Goal: Task Accomplishment & Management: Manage account settings

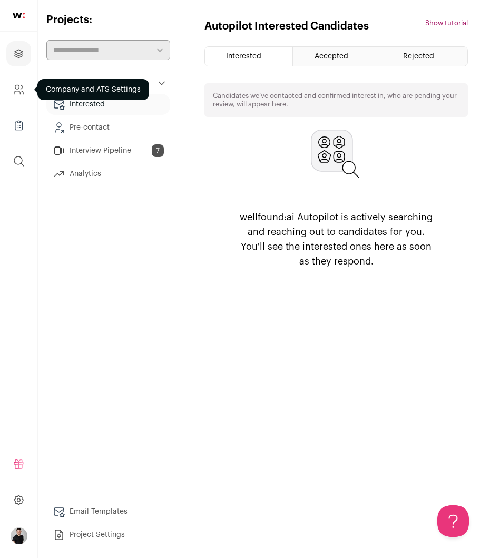
click at [16, 92] on icon "Company and ATS Settings" at bounding box center [19, 89] width 12 height 13
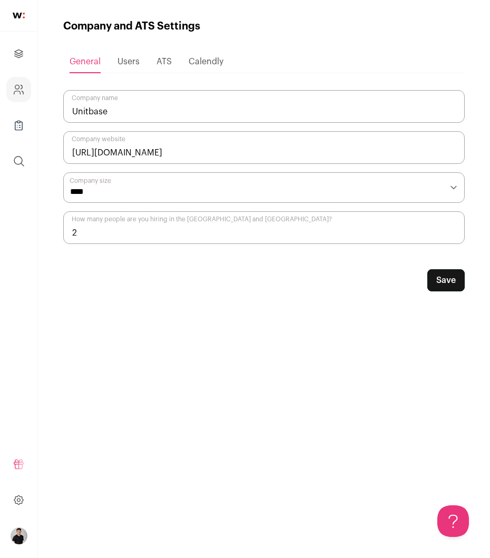
click at [21, 55] on icon "Projects" at bounding box center [19, 53] width 12 height 13
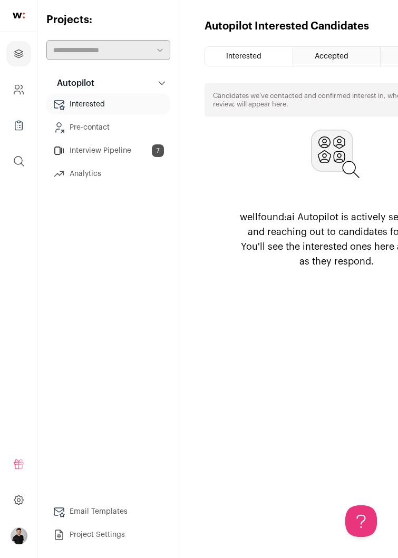
click at [274, 347] on div "Autopilot Interested Candidates Hide tutorial Show tutorial Interested Accepted…" at bounding box center [335, 279] width 263 height 520
click at [100, 149] on link "Interview Pipeline 7" at bounding box center [108, 150] width 124 height 21
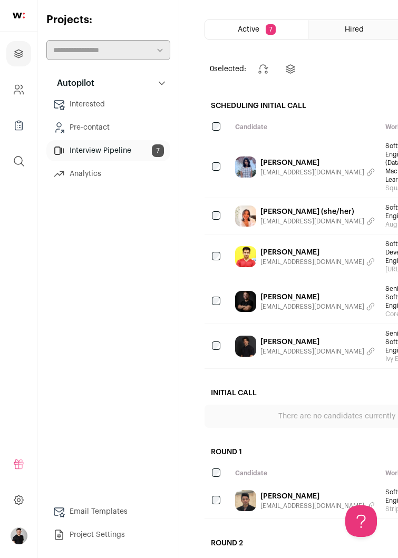
scroll to position [46, 0]
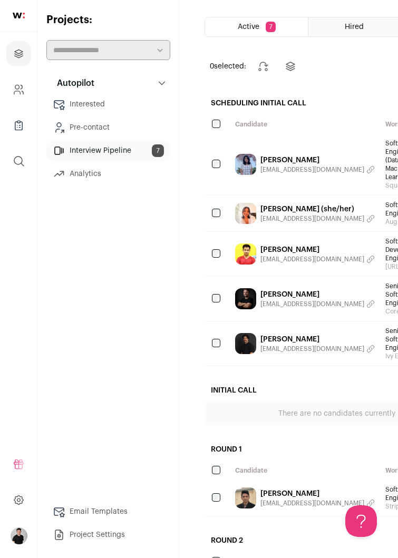
click at [289, 291] on link "Vinnie Marone" at bounding box center [317, 294] width 114 height 11
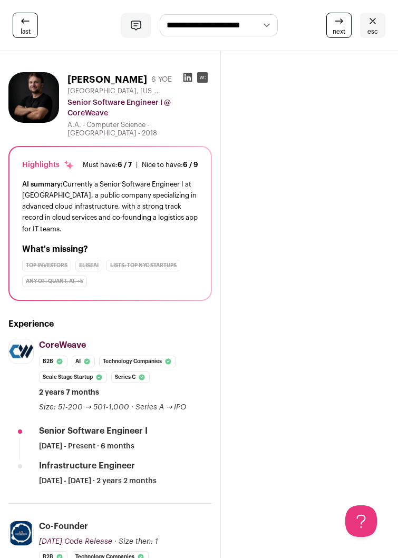
click at [191, 78] on icon at bounding box center [187, 77] width 9 height 9
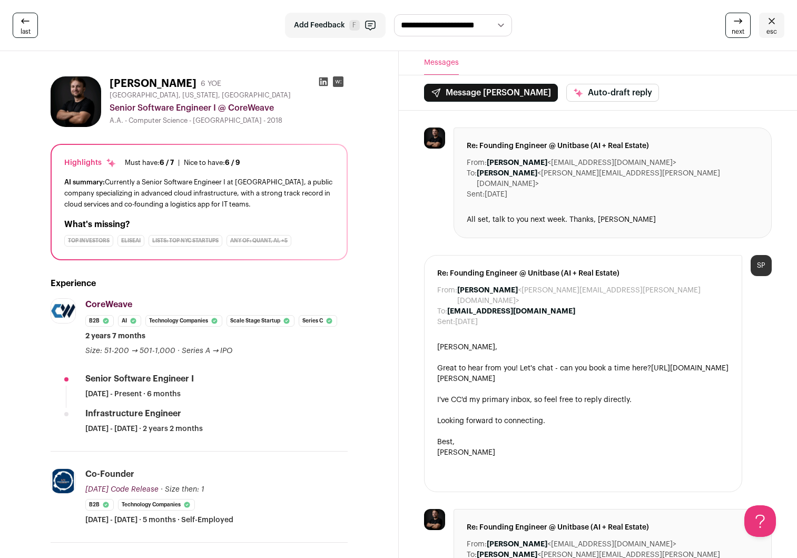
click at [28, 24] on icon at bounding box center [25, 21] width 13 height 13
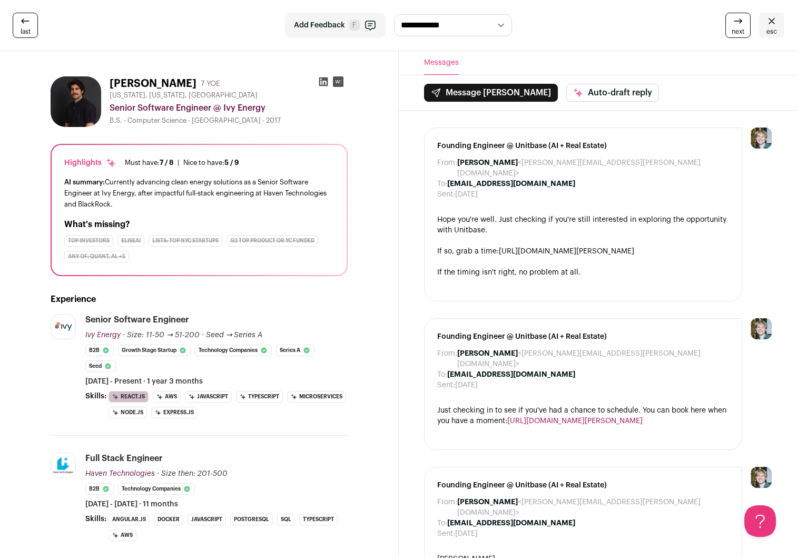
click at [26, 33] on span "last" at bounding box center [26, 31] width 10 height 8
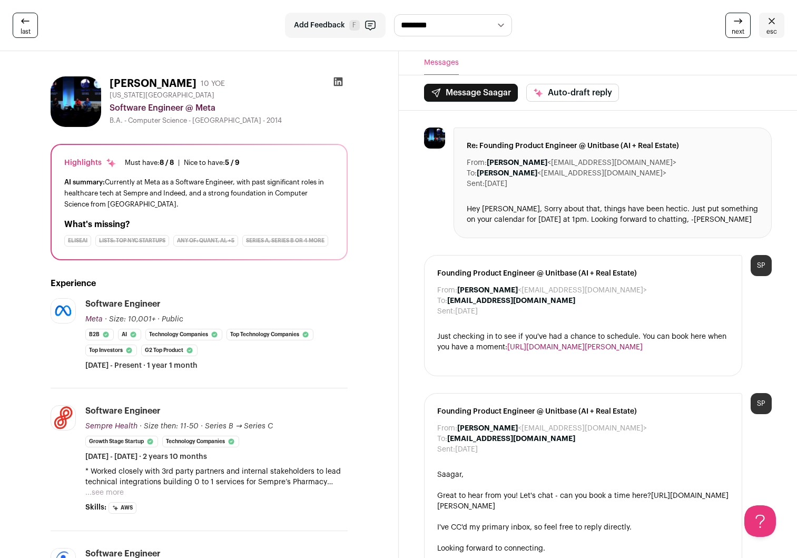
click at [777, 29] on link "esc" at bounding box center [771, 25] width 25 height 25
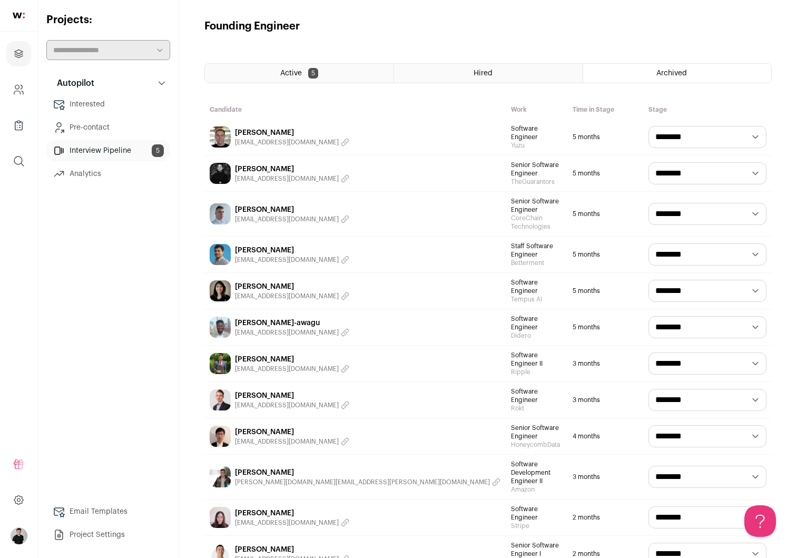
click at [137, 150] on link "Interview Pipeline 5" at bounding box center [108, 150] width 124 height 21
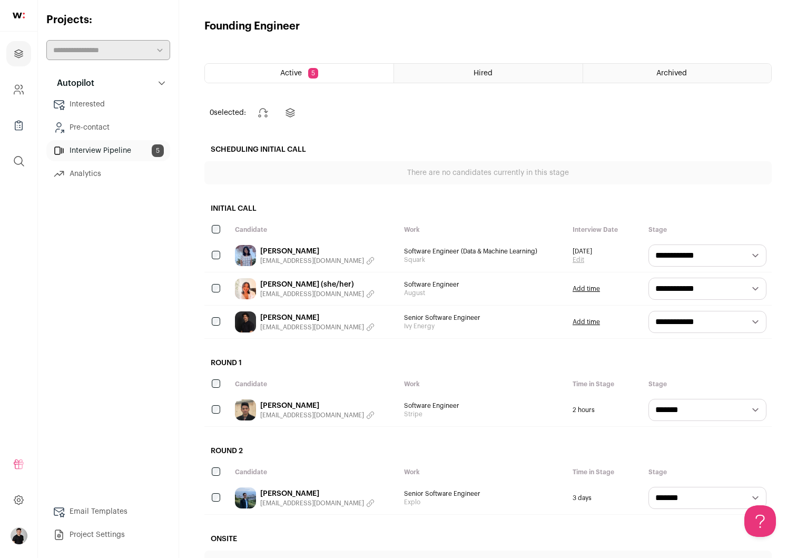
click at [360, 249] on div "Tejal Rawale tejalrawale@gmail.com" at bounding box center [314, 255] width 169 height 33
click at [277, 249] on link "Tejal Rawale" at bounding box center [317, 251] width 114 height 11
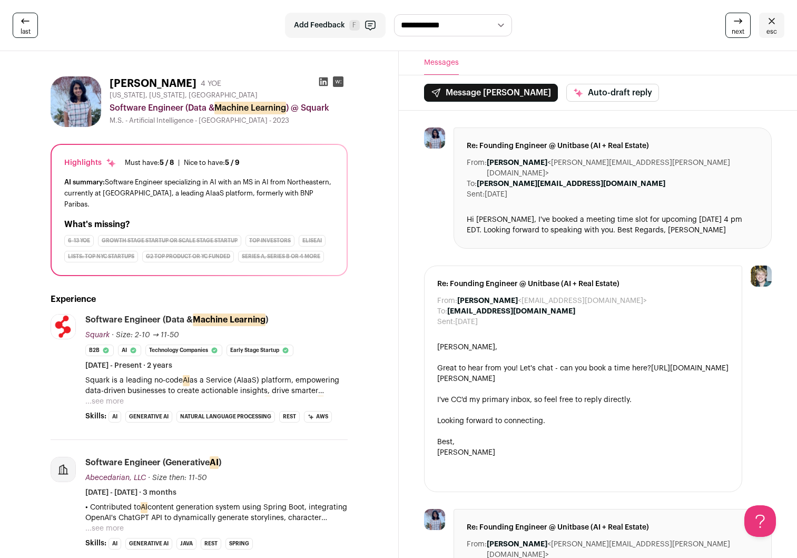
click at [325, 78] on icon at bounding box center [323, 81] width 9 height 9
